Goal: Transaction & Acquisition: Book appointment/travel/reservation

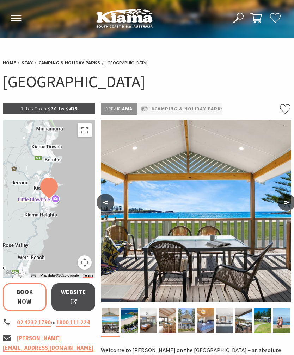
select select "3"
select select "2"
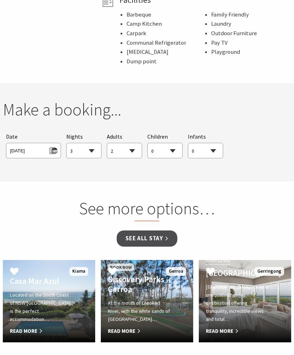
scroll to position [585, 0]
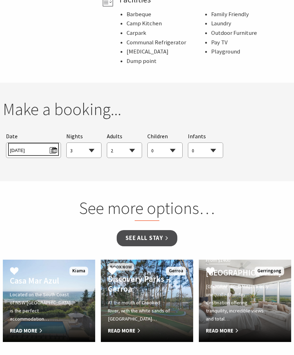
click at [49, 145] on span "[DATE]" at bounding box center [33, 150] width 47 height 10
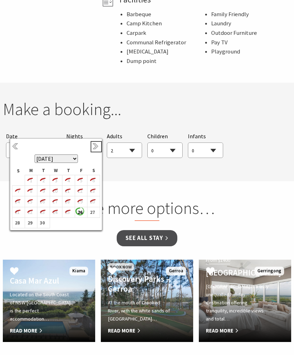
click at [94, 146] on link "Next" at bounding box center [96, 147] width 8 height 8
click at [92, 150] on link "Next" at bounding box center [96, 147] width 8 height 8
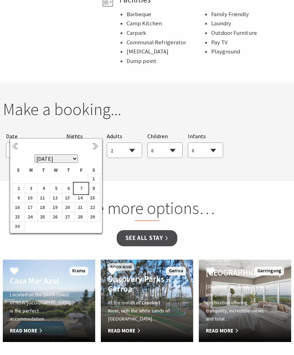
click at [81, 190] on b "7" at bounding box center [79, 188] width 9 height 9
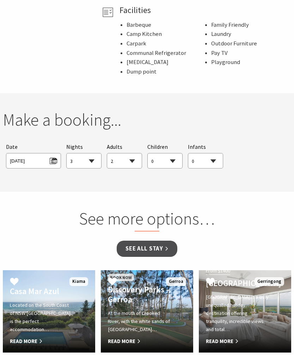
scroll to position [575, 0]
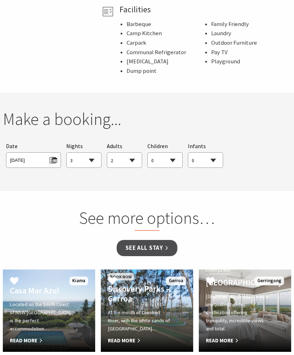
click at [147, 240] on link "See all Stay" at bounding box center [147, 248] width 60 height 17
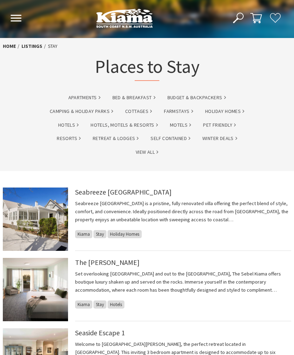
click at [86, 113] on link "Camping & Holiday Parks" at bounding box center [81, 111] width 63 height 8
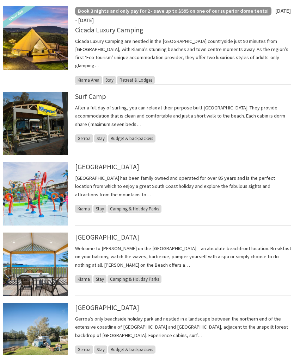
scroll to position [222, 0]
click at [40, 258] on img at bounding box center [35, 264] width 65 height 63
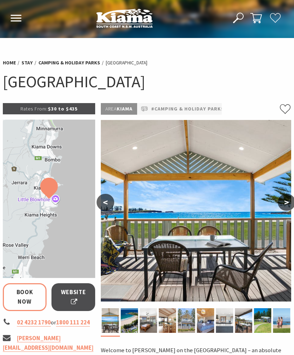
select select "3"
select select "2"
click at [283, 207] on button ">" at bounding box center [286, 202] width 18 height 17
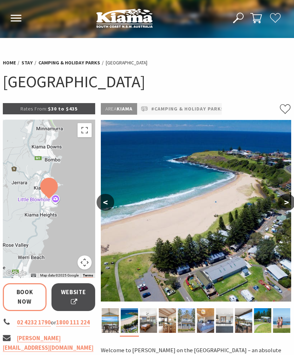
click at [283, 208] on button ">" at bounding box center [286, 202] width 18 height 17
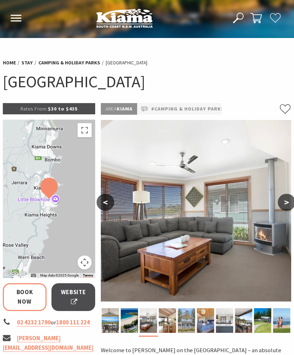
click at [286, 203] on button ">" at bounding box center [286, 202] width 18 height 17
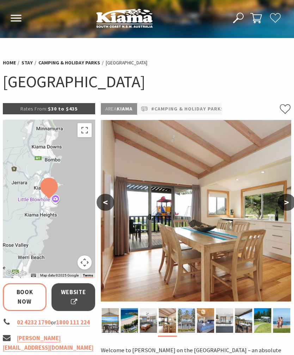
click at [283, 205] on button ">" at bounding box center [286, 202] width 18 height 17
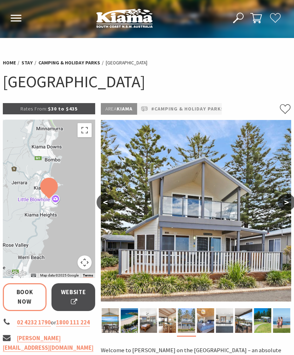
click at [286, 201] on button ">" at bounding box center [286, 202] width 18 height 17
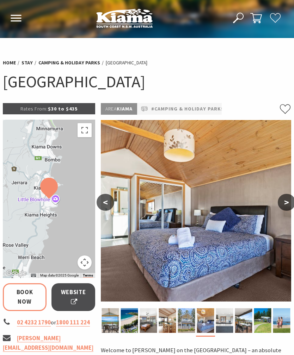
click at [283, 203] on button ">" at bounding box center [286, 202] width 18 height 17
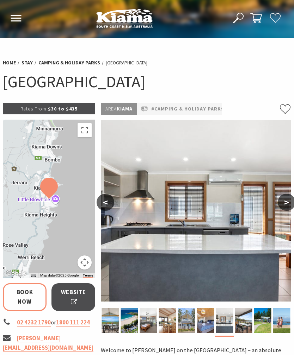
click at [283, 202] on button ">" at bounding box center [286, 202] width 18 height 17
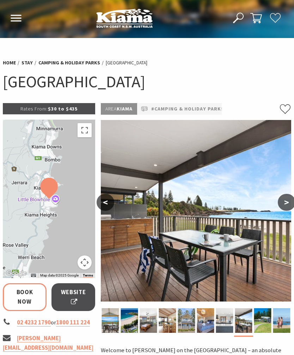
click at [283, 202] on button ">" at bounding box center [286, 202] width 18 height 17
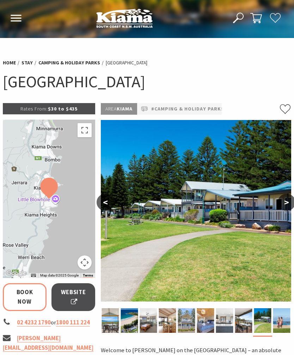
click at [285, 201] on button ">" at bounding box center [286, 202] width 18 height 17
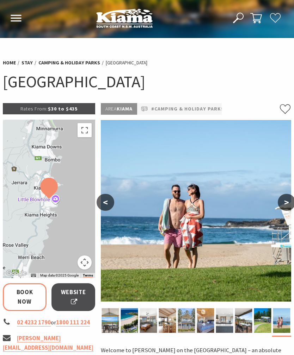
click at [285, 200] on button ">" at bounding box center [286, 202] width 18 height 17
click at [282, 202] on button ">" at bounding box center [286, 202] width 18 height 17
click at [281, 202] on button ">" at bounding box center [286, 202] width 18 height 17
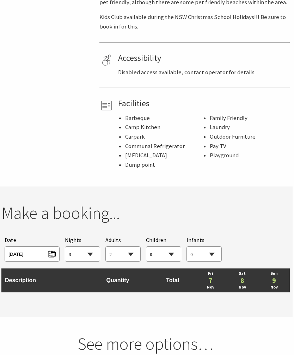
scroll to position [481, 1]
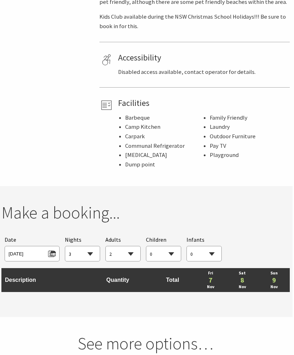
select select "3"
click at [114, 270] on td "Quantity" at bounding box center [117, 280] width 65 height 24
click at [29, 268] on td "Description" at bounding box center [42, 280] width 83 height 24
click at [115, 268] on td "Quantity" at bounding box center [117, 280] width 65 height 24
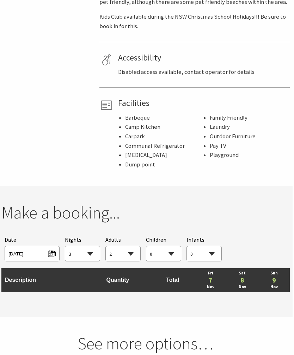
click at [154, 268] on td "Total" at bounding box center [172, 280] width 44 height 24
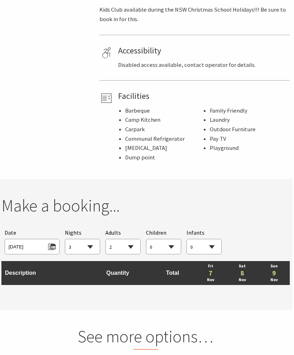
scroll to position [511, 1]
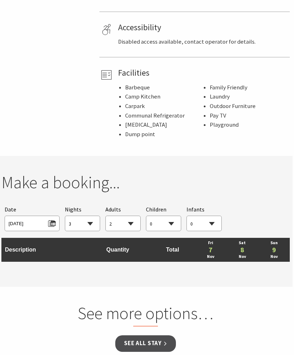
click at [173, 304] on h2 "See more options…" at bounding box center [145, 315] width 183 height 23
click at [201, 304] on h2 "See more options…" at bounding box center [145, 315] width 183 height 23
click at [156, 304] on h2 "See more options…" at bounding box center [145, 315] width 183 height 23
click at [149, 336] on link "See all Stay" at bounding box center [145, 344] width 60 height 17
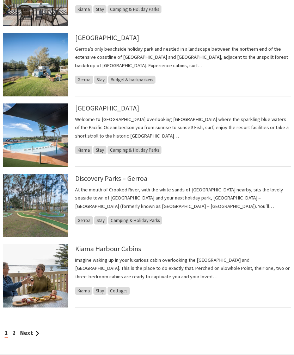
scroll to position [500, 0]
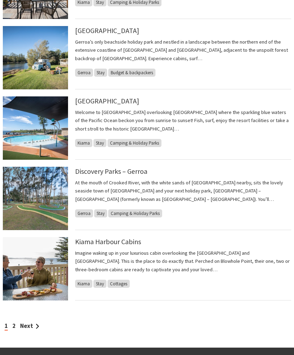
click at [43, 259] on img at bounding box center [35, 268] width 65 height 63
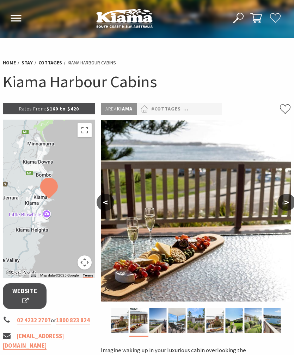
click at [285, 195] on button ">" at bounding box center [286, 202] width 18 height 17
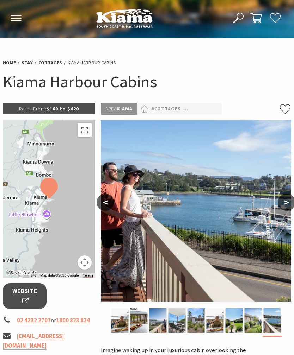
click at [280, 207] on button ">" at bounding box center [286, 202] width 18 height 17
click at [21, 302] on span "Website" at bounding box center [25, 296] width 26 height 19
